Goal: Navigation & Orientation: Find specific page/section

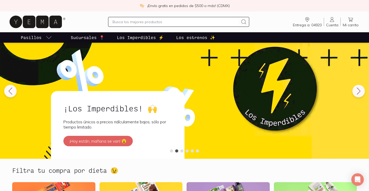
scroll to position [16, 0]
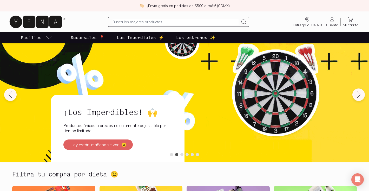
click at [138, 36] on p "Los Imperdibles ⚡️" at bounding box center [140, 37] width 47 height 6
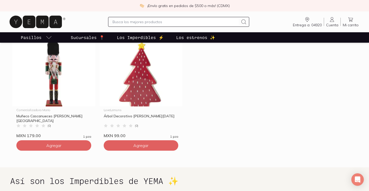
scroll to position [384, 0]
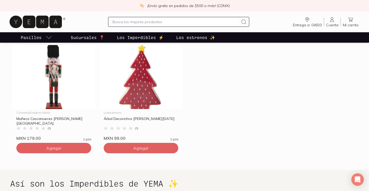
click at [182, 37] on p "Los estrenos ✨" at bounding box center [195, 37] width 39 height 6
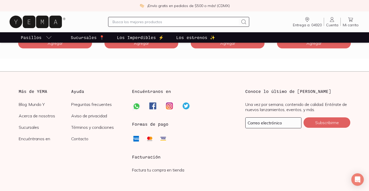
scroll to position [1515, 0]
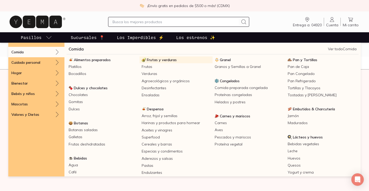
click at [167, 58] on span "Frutas y verduras" at bounding box center [162, 59] width 30 height 5
